Goal: Use online tool/utility: Utilize a website feature to perform a specific function

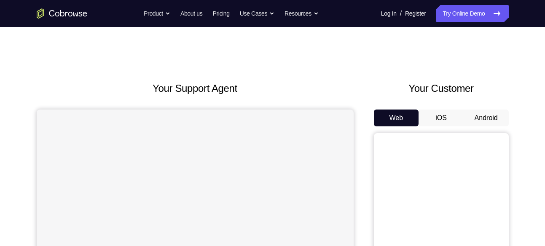
click at [486, 111] on button "Android" at bounding box center [485, 118] width 45 height 17
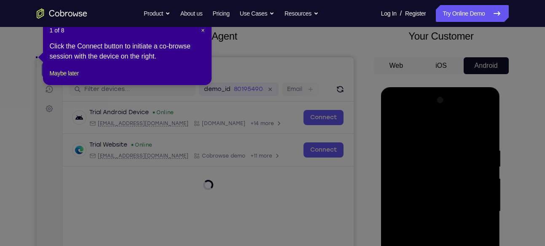
scroll to position [52, 0]
click at [201, 30] on span "×" at bounding box center [202, 30] width 3 height 7
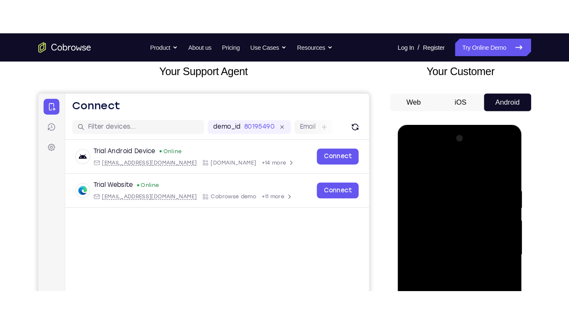
scroll to position [211, 0]
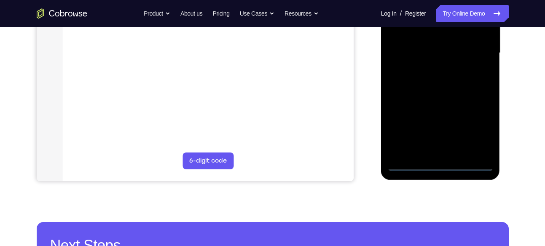
click at [442, 164] on div at bounding box center [440, 53] width 106 height 236
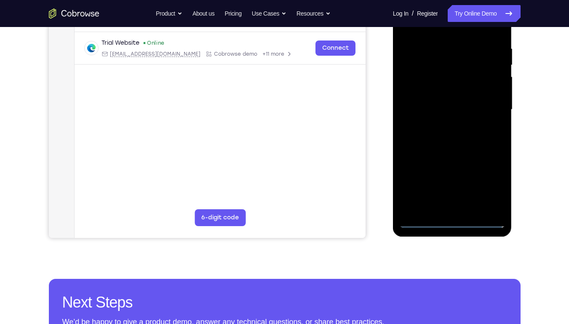
click at [482, 179] on div at bounding box center [452, 110] width 106 height 236
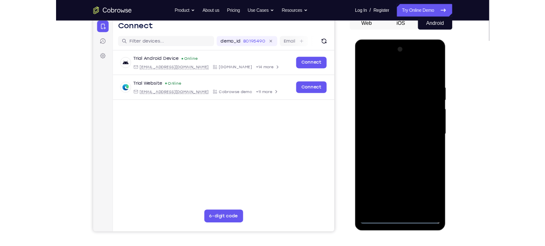
scroll to position [85, 0]
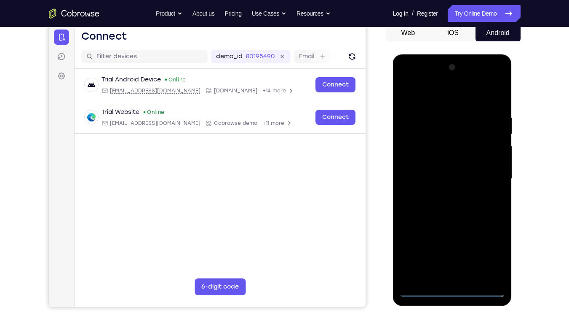
click at [488, 246] on div at bounding box center [452, 179] width 106 height 236
click at [439, 96] on div at bounding box center [452, 179] width 106 height 236
click at [498, 164] on div at bounding box center [452, 179] width 106 height 236
click at [490, 171] on div at bounding box center [452, 179] width 106 height 236
click at [404, 82] on div at bounding box center [452, 179] width 106 height 236
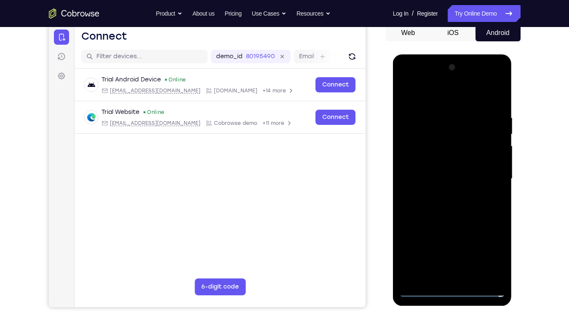
click at [487, 172] on div at bounding box center [452, 179] width 106 height 236
click at [447, 195] on div at bounding box center [452, 179] width 106 height 236
click at [450, 169] on div at bounding box center [452, 179] width 106 height 236
click at [450, 163] on div at bounding box center [452, 179] width 106 height 236
click at [451, 177] on div at bounding box center [452, 179] width 106 height 236
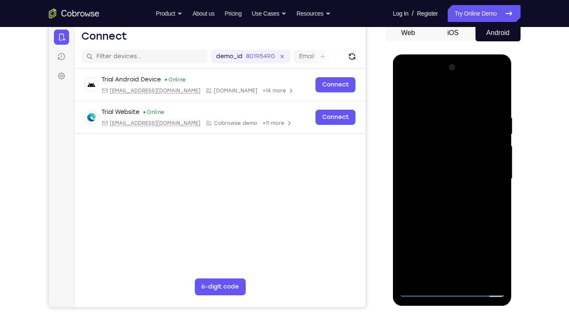
click at [437, 206] on div at bounding box center [452, 179] width 106 height 236
click at [435, 207] on div at bounding box center [452, 179] width 106 height 236
drag, startPoint x: 435, startPoint y: 207, endPoint x: 418, endPoint y: 221, distance: 22.4
click at [418, 221] on div at bounding box center [452, 179] width 106 height 236
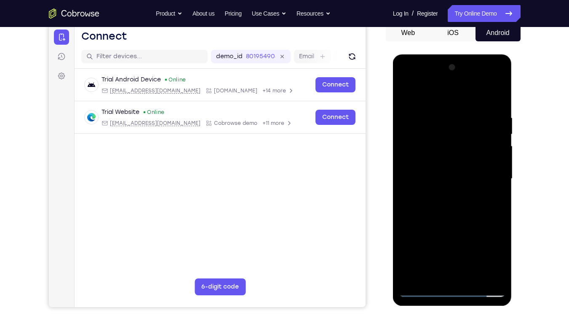
click at [488, 95] on div at bounding box center [452, 179] width 106 height 236
click at [494, 112] on div at bounding box center [452, 179] width 106 height 236
click at [453, 209] on div at bounding box center [452, 179] width 106 height 236
click at [450, 246] on div at bounding box center [452, 179] width 106 height 236
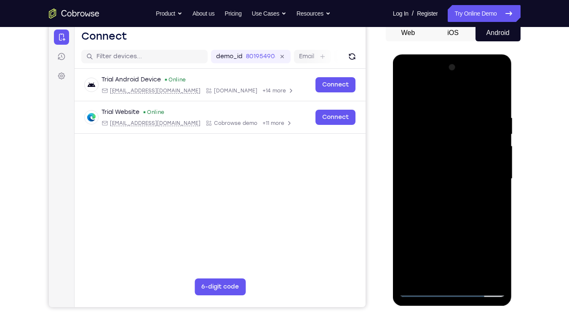
click at [440, 199] on div at bounding box center [452, 179] width 106 height 236
click at [450, 246] on div at bounding box center [452, 179] width 106 height 236
click at [451, 246] on div at bounding box center [452, 179] width 106 height 236
click at [499, 109] on div at bounding box center [452, 179] width 106 height 236
click at [424, 246] on div at bounding box center [452, 179] width 106 height 236
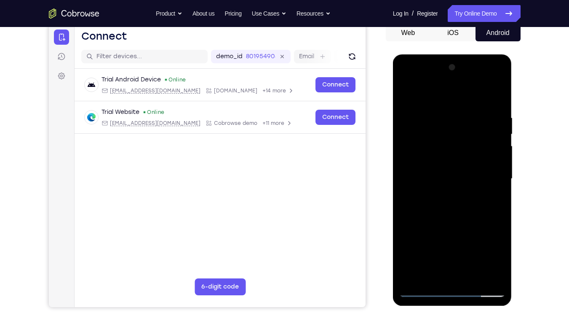
click at [494, 113] on div at bounding box center [452, 179] width 106 height 236
click at [457, 169] on div at bounding box center [452, 179] width 106 height 236
click at [432, 246] on div at bounding box center [452, 179] width 106 height 236
click at [497, 109] on div at bounding box center [452, 179] width 106 height 236
click at [421, 246] on div at bounding box center [452, 179] width 106 height 236
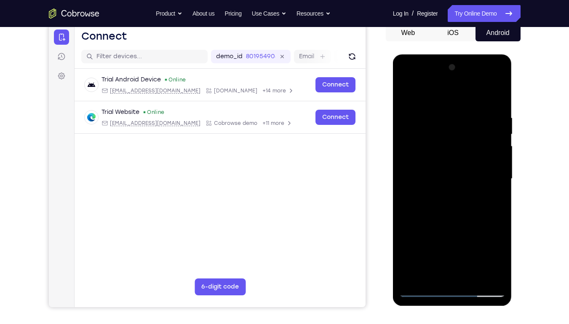
click at [485, 182] on div at bounding box center [452, 179] width 106 height 236
click at [496, 101] on div at bounding box center [452, 179] width 106 height 236
click at [473, 246] on div at bounding box center [452, 179] width 106 height 236
click at [447, 222] on div at bounding box center [452, 179] width 106 height 236
click at [450, 222] on div at bounding box center [452, 179] width 106 height 236
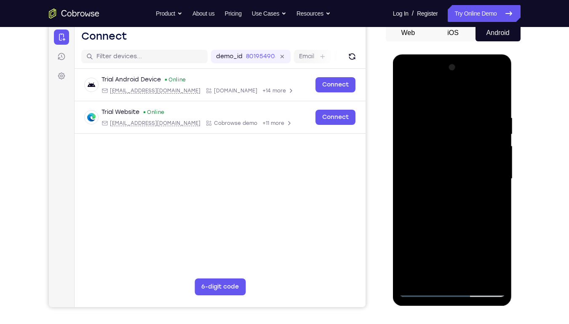
drag, startPoint x: 458, startPoint y: 244, endPoint x: 457, endPoint y: 196, distance: 48.0
click at [457, 196] on div at bounding box center [452, 179] width 106 height 236
click at [409, 96] on div at bounding box center [452, 179] width 106 height 236
click at [409, 97] on div at bounding box center [452, 179] width 106 height 236
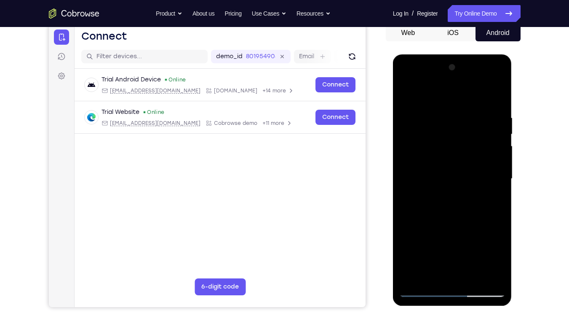
click at [443, 167] on div at bounding box center [452, 179] width 106 height 236
click at [403, 94] on div at bounding box center [452, 179] width 106 height 236
click at [446, 198] on div at bounding box center [452, 179] width 106 height 236
click at [442, 246] on div at bounding box center [452, 179] width 106 height 236
click at [491, 202] on div at bounding box center [452, 179] width 106 height 236
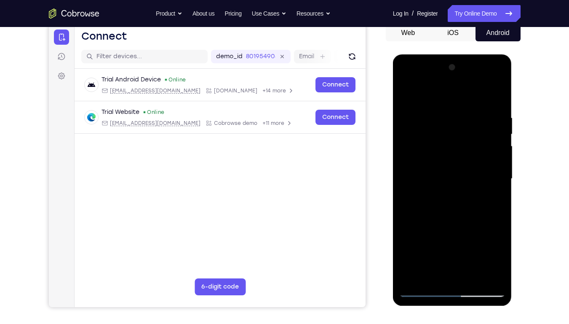
click at [407, 95] on div at bounding box center [452, 179] width 106 height 236
click at [447, 201] on div at bounding box center [452, 179] width 106 height 236
click at [438, 246] on div at bounding box center [452, 179] width 106 height 236
click at [490, 200] on div at bounding box center [452, 179] width 106 height 236
click at [407, 97] on div at bounding box center [452, 179] width 106 height 236
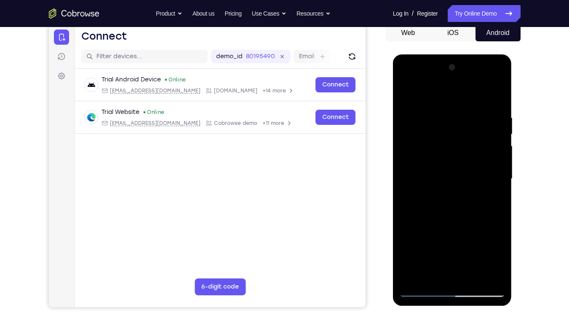
click at [407, 90] on div at bounding box center [452, 179] width 106 height 236
click at [443, 103] on div at bounding box center [452, 179] width 106 height 236
click at [504, 187] on div at bounding box center [452, 179] width 106 height 236
click at [485, 246] on div at bounding box center [452, 179] width 106 height 236
click at [501, 216] on div at bounding box center [452, 179] width 106 height 236
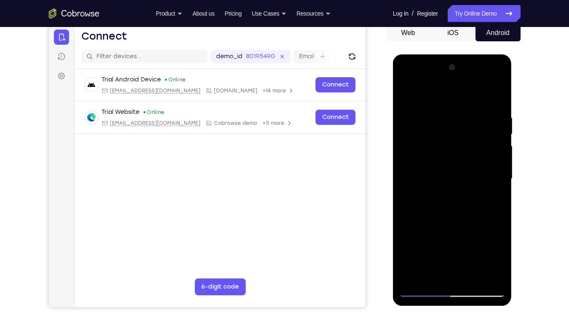
click at [499, 164] on div at bounding box center [452, 179] width 106 height 236
click at [483, 246] on div at bounding box center [452, 179] width 106 height 236
click at [496, 233] on div at bounding box center [452, 179] width 106 height 236
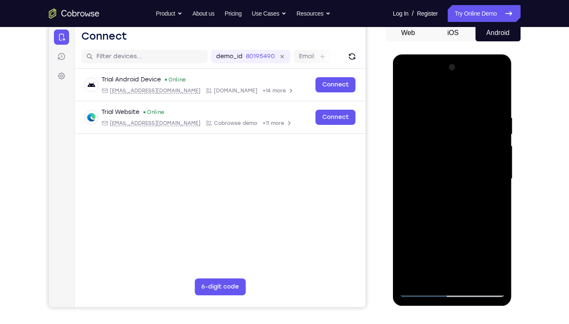
click at [496, 121] on div at bounding box center [452, 179] width 106 height 236
click at [498, 132] on div at bounding box center [452, 179] width 106 height 236
click at [501, 114] on div at bounding box center [452, 179] width 106 height 236
click at [496, 99] on div at bounding box center [452, 179] width 106 height 236
drag, startPoint x: 455, startPoint y: 176, endPoint x: 477, endPoint y: 69, distance: 109.6
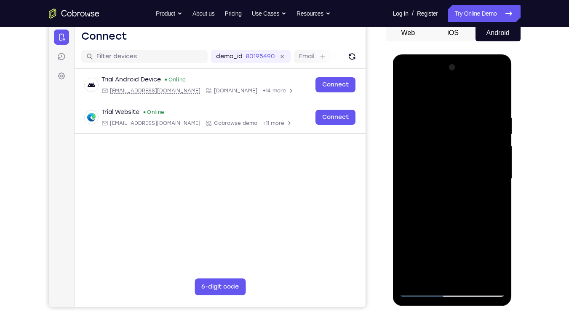
click at [477, 69] on div at bounding box center [452, 179] width 106 height 236
drag, startPoint x: 445, startPoint y: 214, endPoint x: 457, endPoint y: 101, distance: 113.6
click at [457, 101] on div at bounding box center [452, 179] width 106 height 236
drag, startPoint x: 440, startPoint y: 227, endPoint x: 452, endPoint y: 104, distance: 123.2
click at [452, 104] on div at bounding box center [452, 179] width 106 height 236
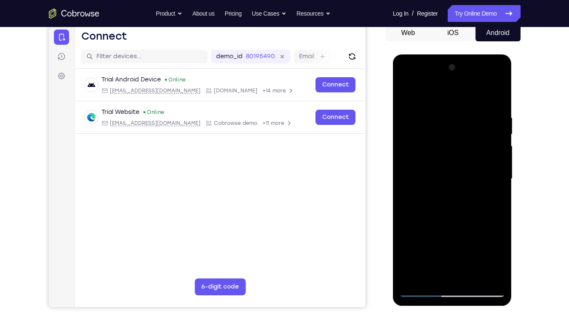
click at [408, 232] on div at bounding box center [452, 179] width 106 height 236
drag, startPoint x: 418, startPoint y: 235, endPoint x: 865, endPoint y: 54, distance: 482.1
click at [471, 54] on html "Online web based iOS Simulators and Android Emulators. Run iPhone, iPad, Mobile…" at bounding box center [453, 180] width 120 height 253
click at [494, 246] on div at bounding box center [452, 179] width 106 height 236
drag, startPoint x: 475, startPoint y: 220, endPoint x: 470, endPoint y: 137, distance: 82.3
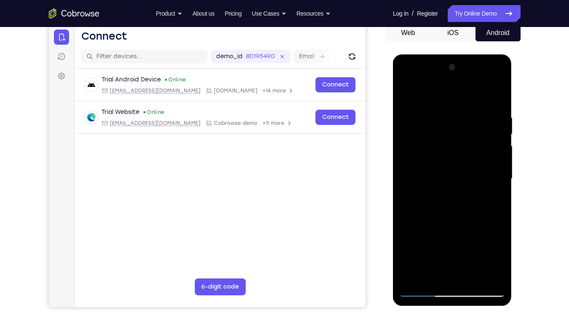
click at [470, 137] on div at bounding box center [452, 179] width 106 height 236
